Goal: Task Accomplishment & Management: Manage account settings

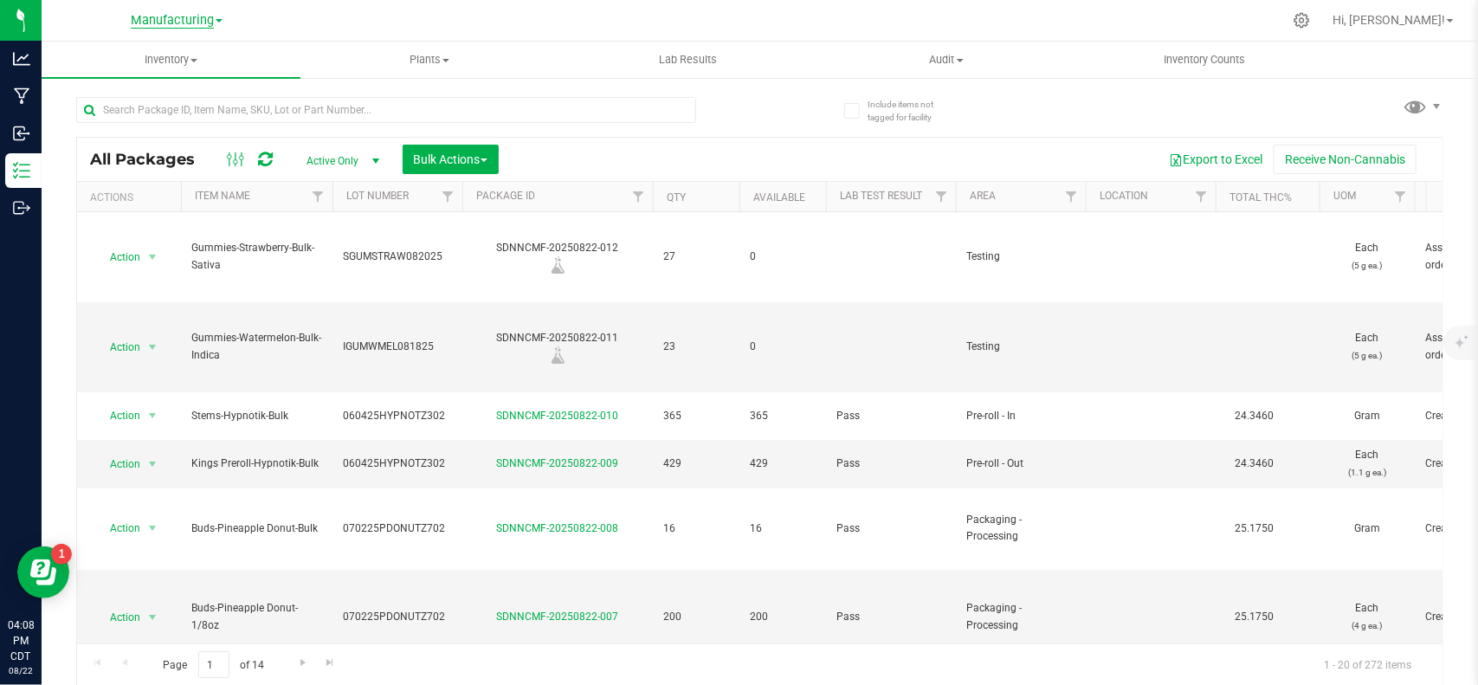
scroll to position [699, 362]
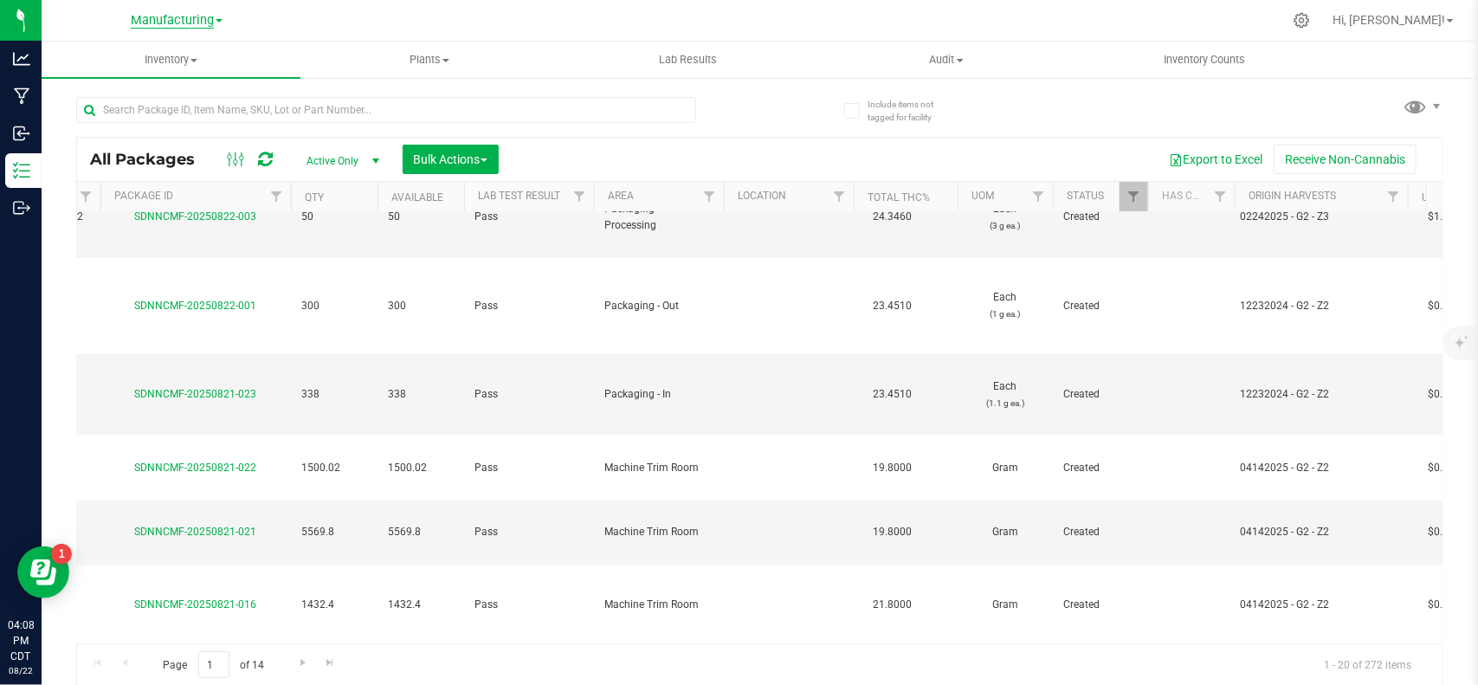
click at [178, 14] on span "Manufacturing" at bounding box center [172, 21] width 83 height 16
click at [122, 113] on link "Retail" at bounding box center [176, 106] width 253 height 23
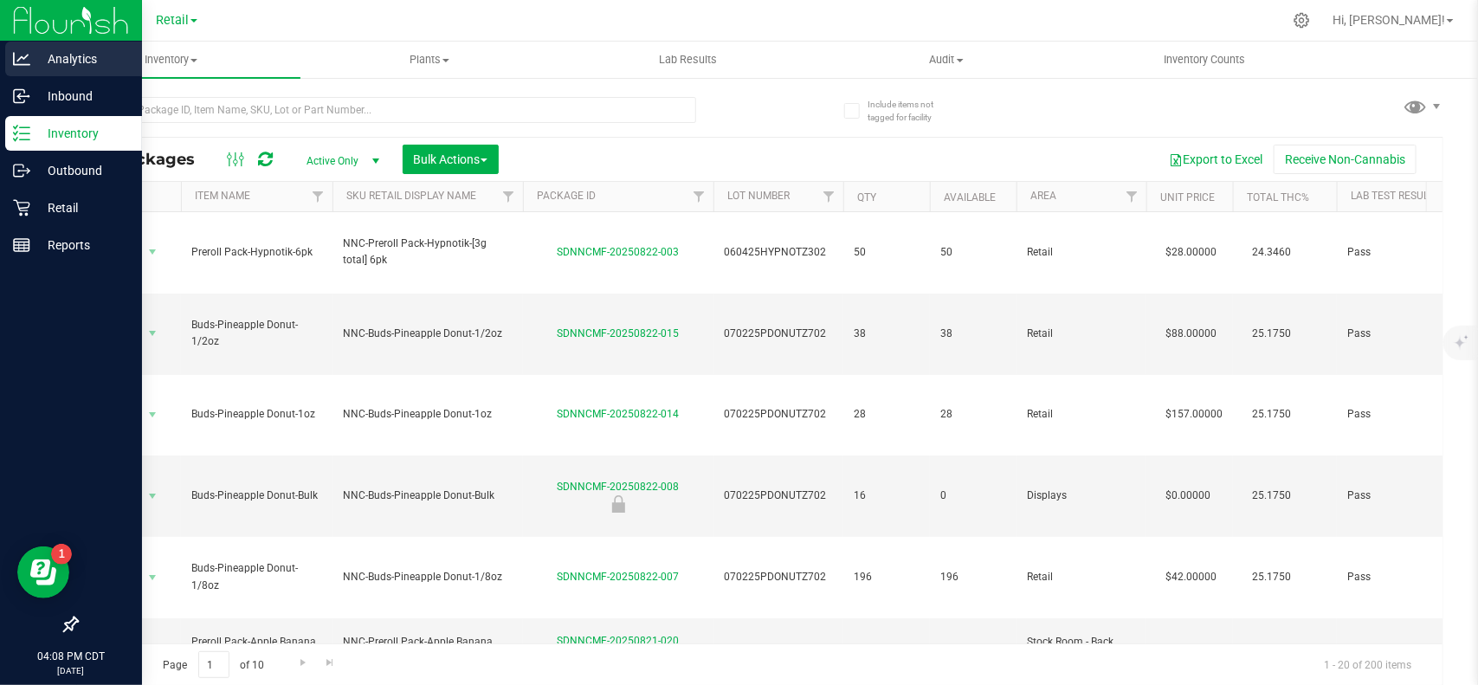
click at [46, 52] on p "Analytics" at bounding box center [82, 59] width 104 height 21
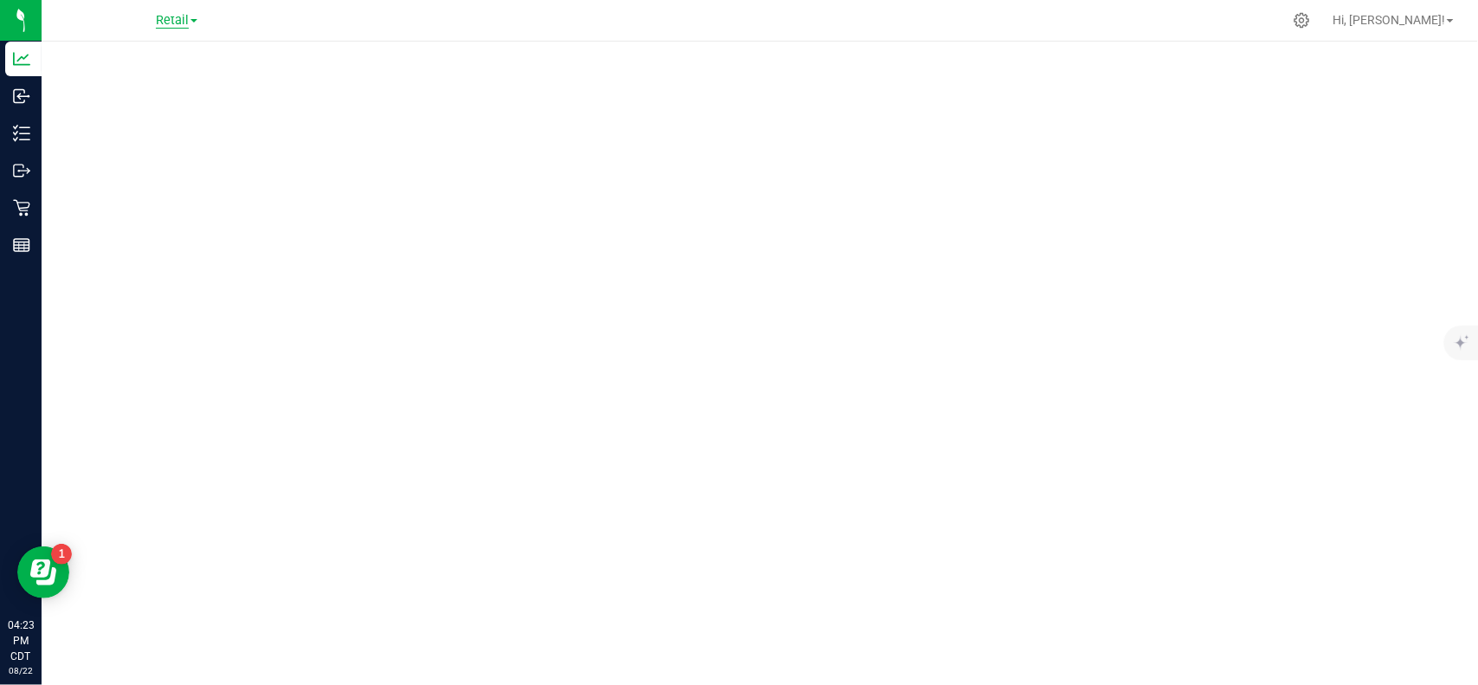
click at [180, 22] on span "Retail" at bounding box center [172, 21] width 33 height 16
click at [163, 81] on link "Manufacturing" at bounding box center [176, 84] width 253 height 23
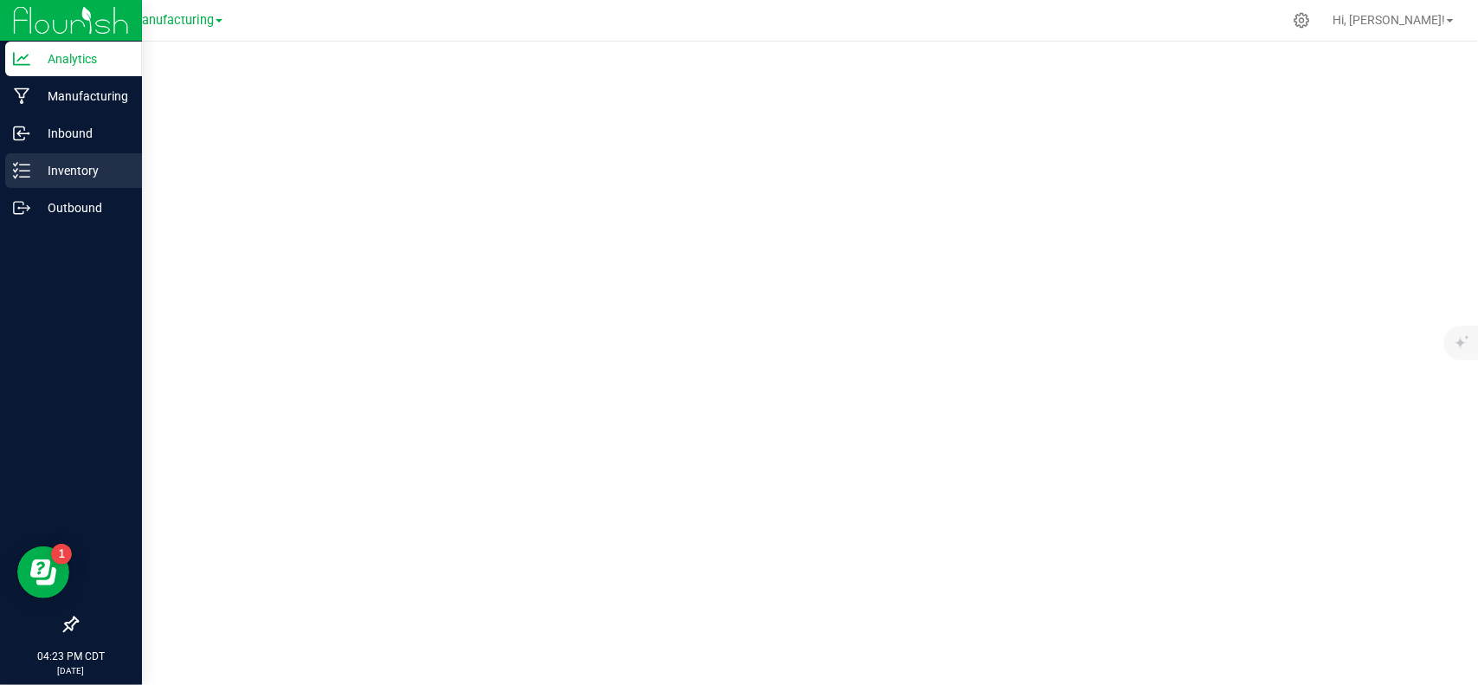
click at [31, 171] on p "Inventory" at bounding box center [82, 170] width 104 height 21
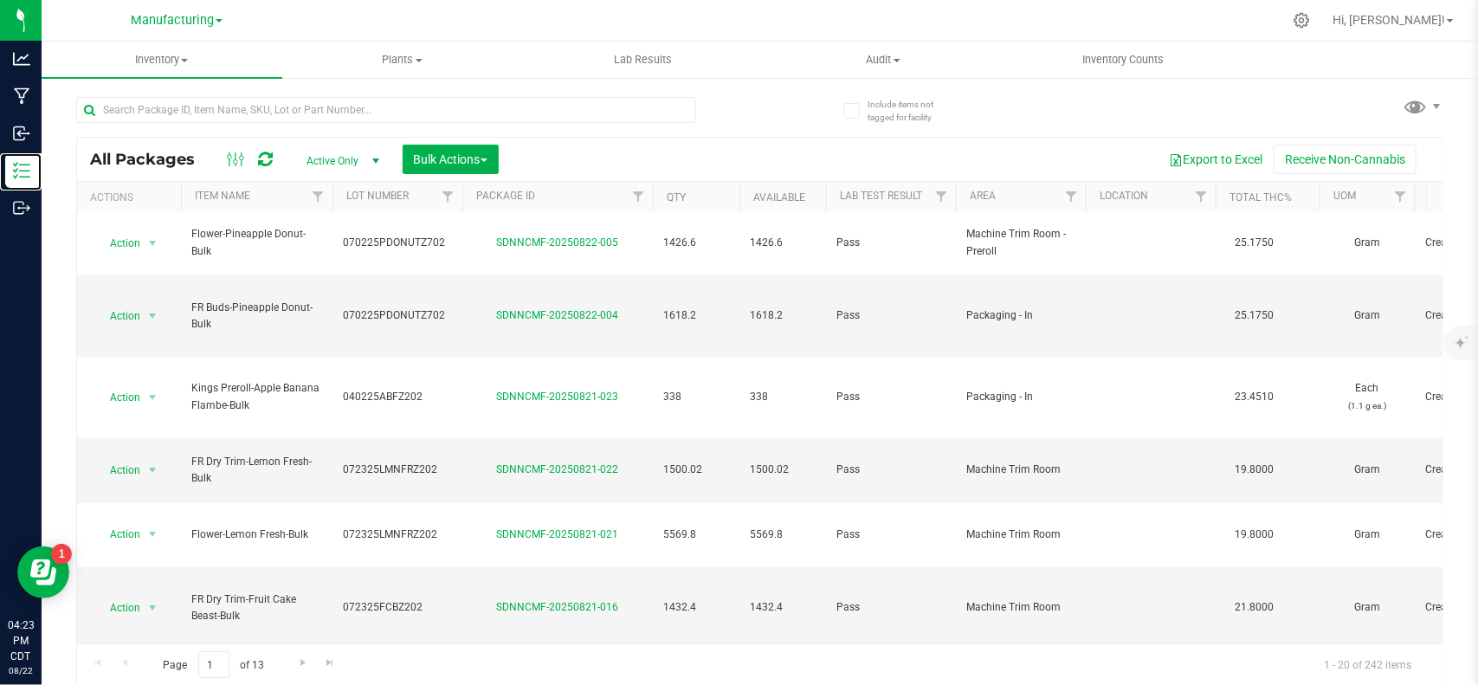
scroll to position [541, 0]
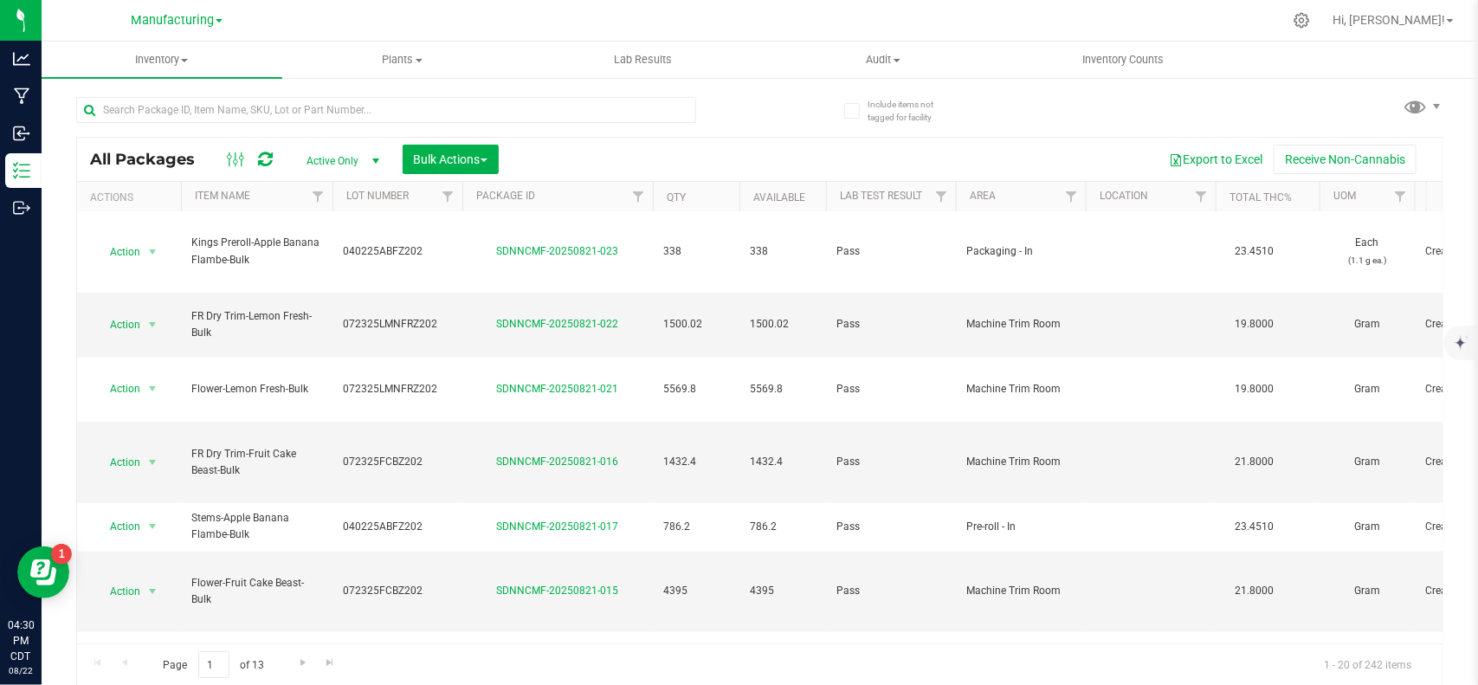
drag, startPoint x: 1420, startPoint y: 19, endPoint x: 1413, endPoint y: 33, distance: 15.5
click at [1420, 19] on span "Hi, [PERSON_NAME]!" at bounding box center [1389, 20] width 113 height 14
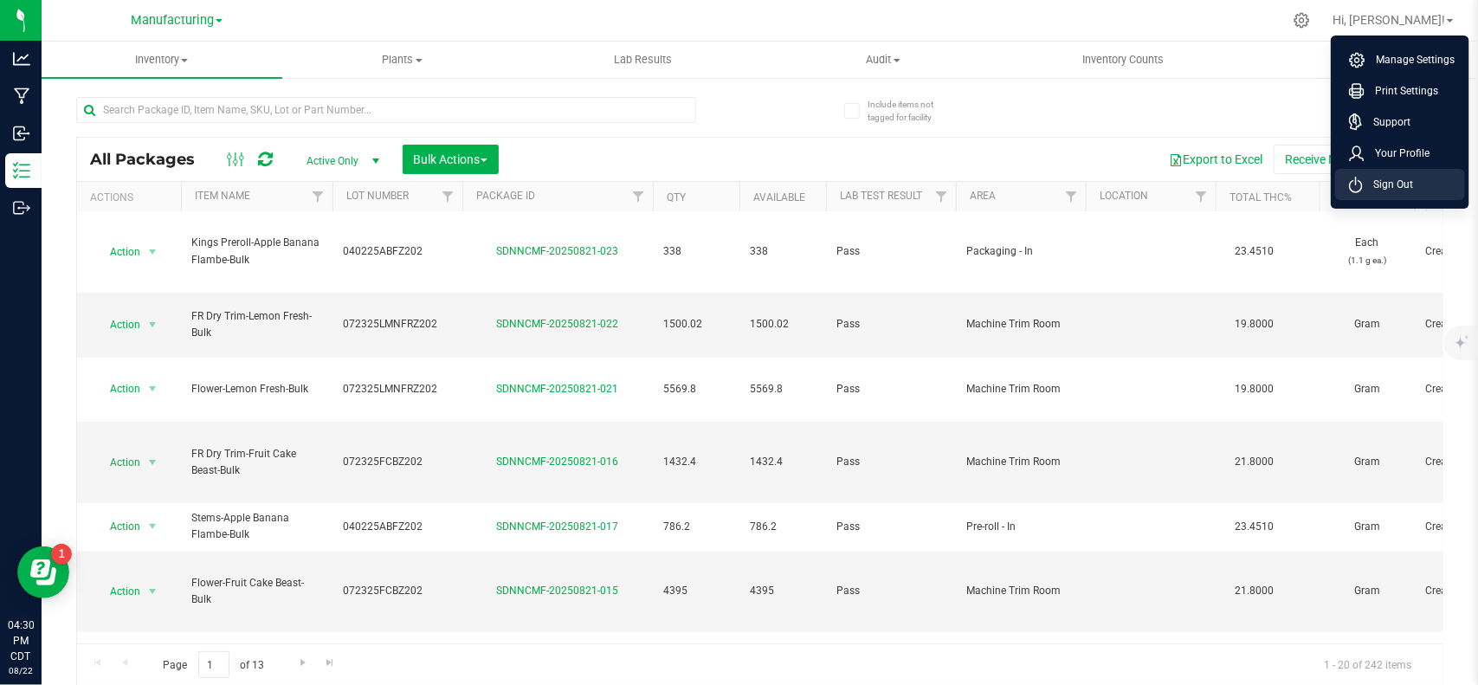
click at [1391, 187] on span "Sign Out" at bounding box center [1388, 184] width 50 height 17
